Goal: Task Accomplishment & Management: Manage account settings

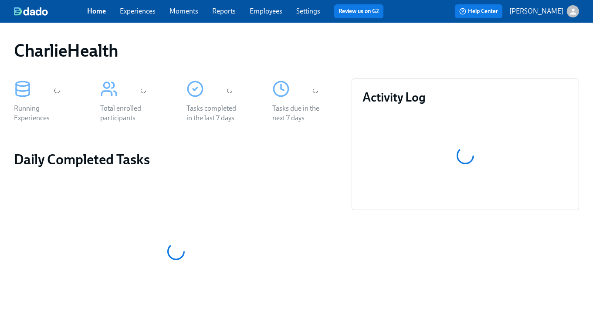
click at [139, 14] on link "Experiences" at bounding box center [138, 11] width 36 height 8
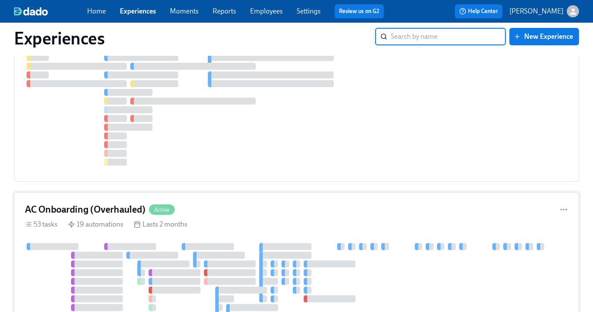
scroll to position [550, 0]
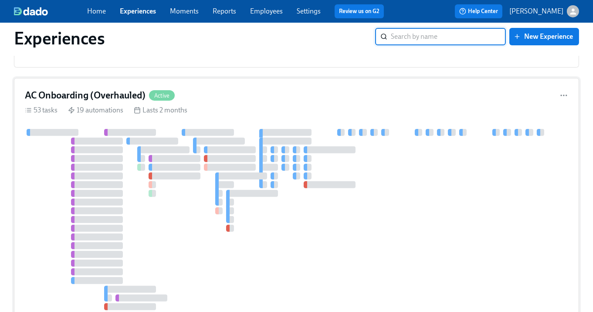
click at [155, 105] on div "Lasts 2 months" at bounding box center [161, 110] width 54 height 10
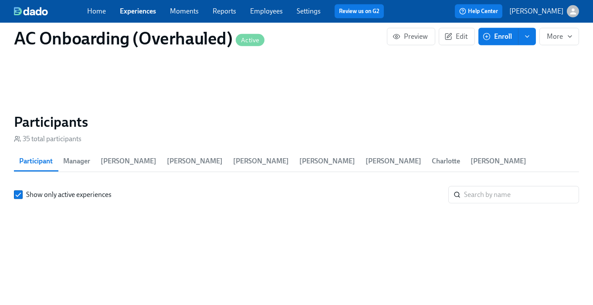
scroll to position [0, 5779]
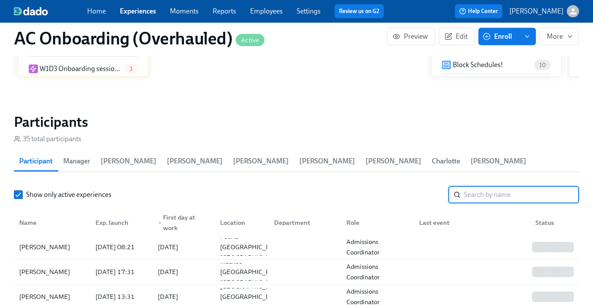
click at [497, 186] on input "search" at bounding box center [521, 194] width 115 height 17
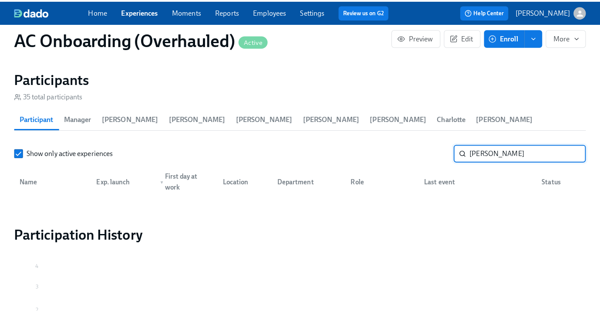
scroll to position [1108, 0]
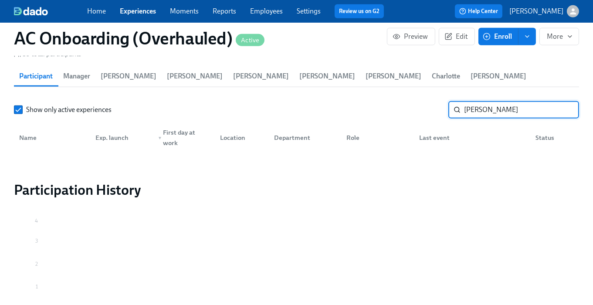
type input "[PERSON_NAME]"
click at [492, 44] on button "Enroll" at bounding box center [498, 36] width 40 height 17
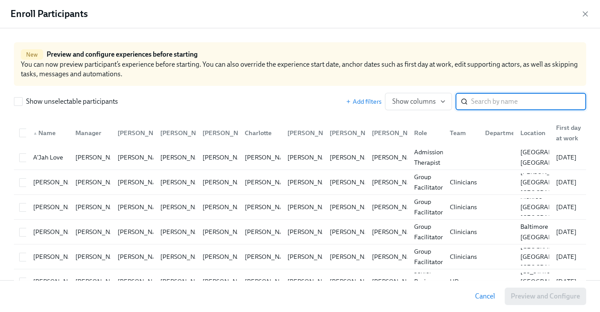
click at [479, 101] on input "search" at bounding box center [528, 101] width 115 height 17
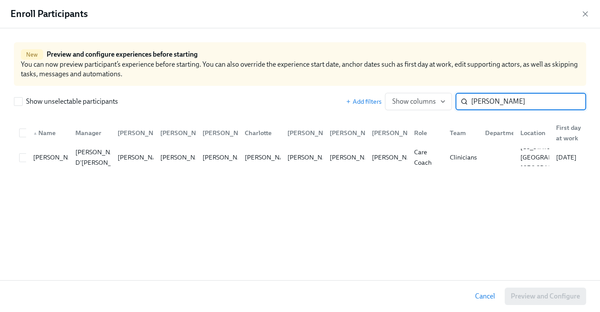
type input "[PERSON_NAME]"
click at [585, 13] on icon "button" at bounding box center [585, 14] width 4 height 4
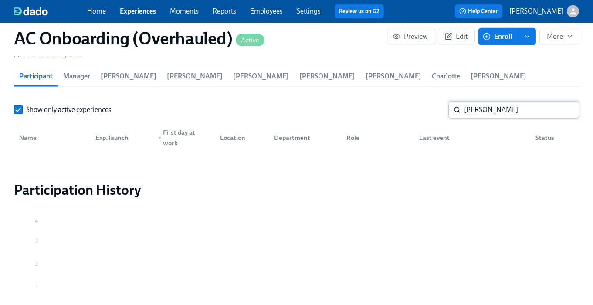
click at [486, 101] on input "[PERSON_NAME]" at bounding box center [521, 109] width 115 height 17
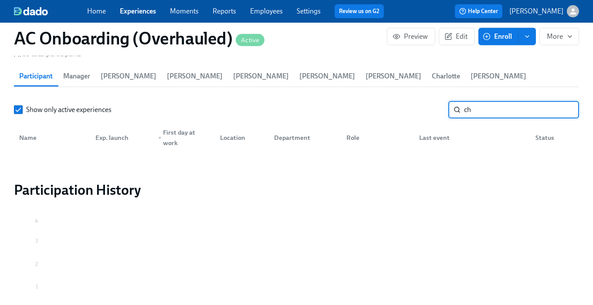
type input "c"
type input "a"
type input "[PERSON_NAME]"
click at [491, 43] on button "Enroll" at bounding box center [498, 36] width 40 height 17
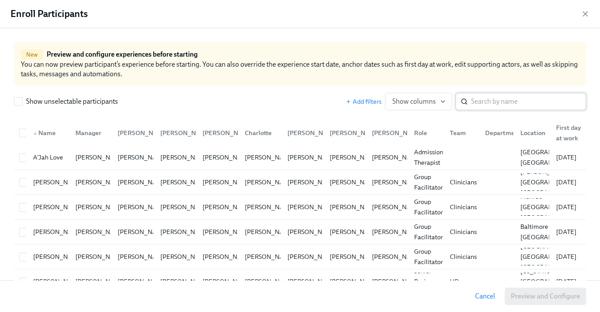
click at [484, 101] on input "search" at bounding box center [528, 101] width 115 height 17
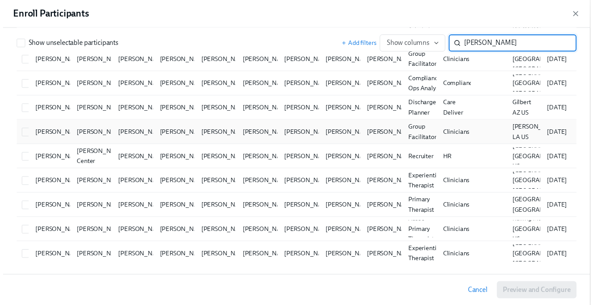
scroll to position [346, 0]
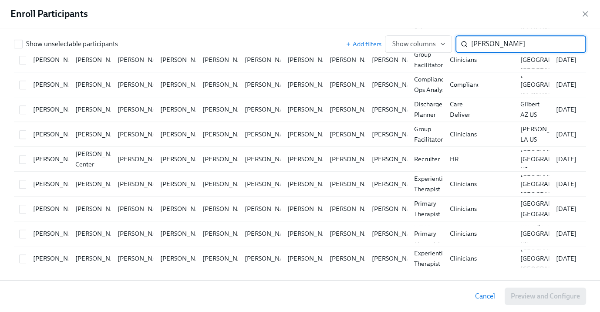
type input "[PERSON_NAME]"
click at [581, 9] on div "Enroll Participants" at bounding box center [300, 14] width 600 height 28
click at [584, 11] on icon "button" at bounding box center [585, 14] width 9 height 9
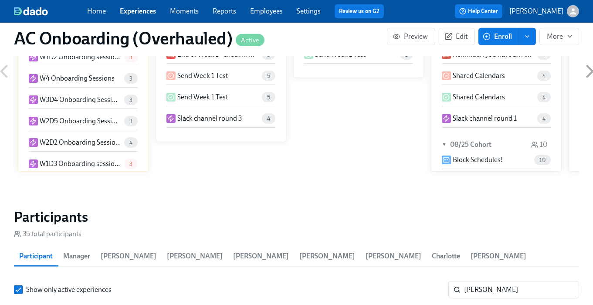
scroll to position [709, 0]
